Goal: Find specific page/section: Find specific page/section

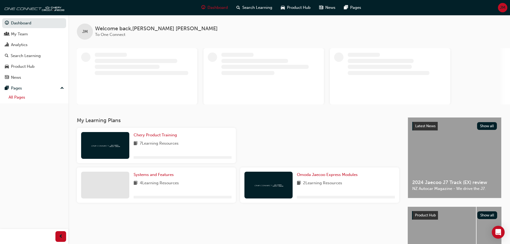
click at [20, 97] on link "All Pages" at bounding box center [36, 97] width 60 height 8
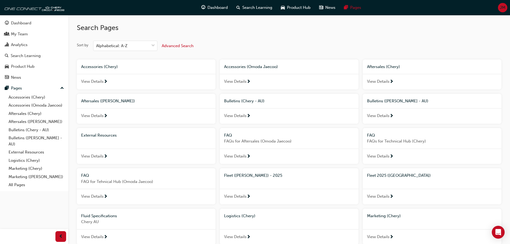
click at [382, 177] on span "Fleet 2025 ([GEOGRAPHIC_DATA])" at bounding box center [399, 175] width 64 height 5
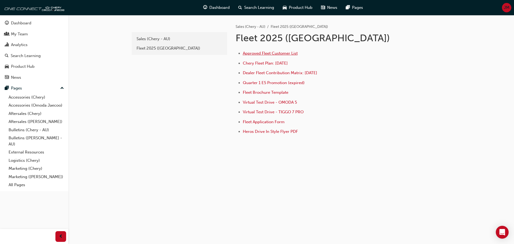
click at [253, 55] on span "Approved Fleet Customer List" at bounding box center [270, 53] width 55 height 5
click at [274, 71] on span "Dealer Fleet Contribution Matrix: [DATE]" at bounding box center [280, 72] width 74 height 5
